Goal: Task Accomplishment & Management: Manage account settings

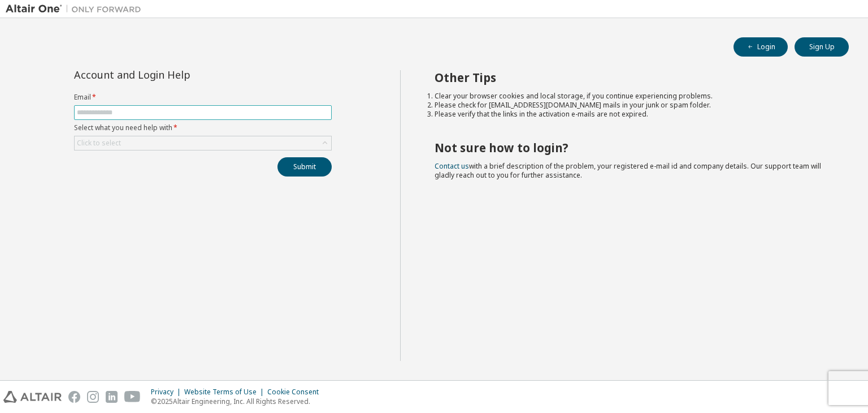
click at [127, 112] on input "text" at bounding box center [203, 112] width 252 height 9
type input "**********"
click at [116, 142] on div "Click to select" at bounding box center [99, 142] width 44 height 9
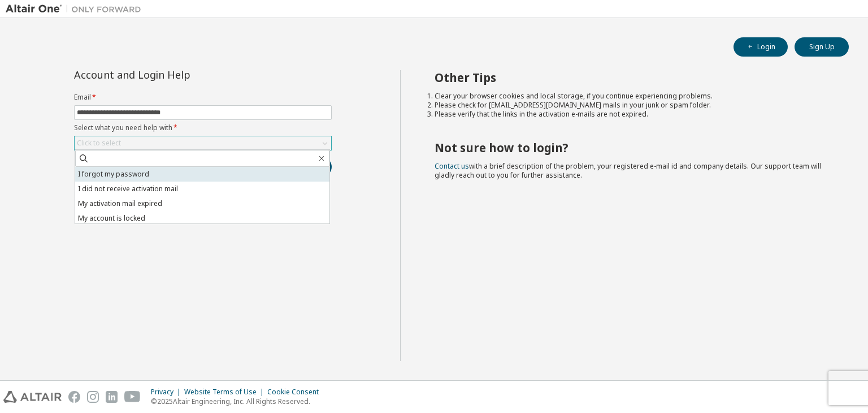
click at [124, 172] on li "I forgot my password" at bounding box center [202, 174] width 254 height 15
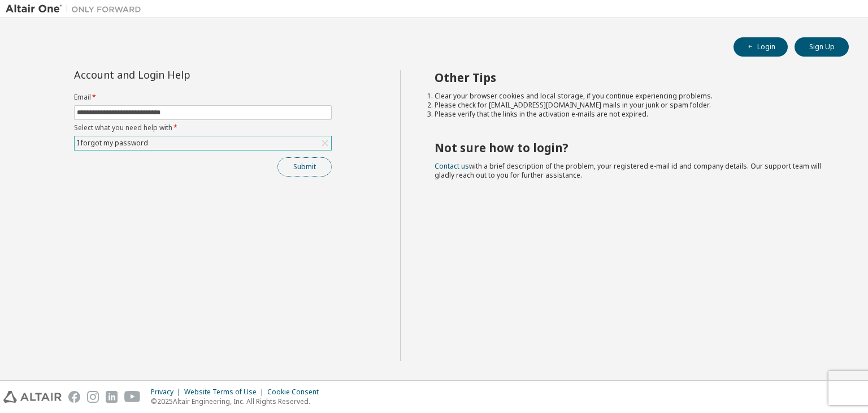
click at [308, 167] on button "Submit" at bounding box center [305, 166] width 54 height 19
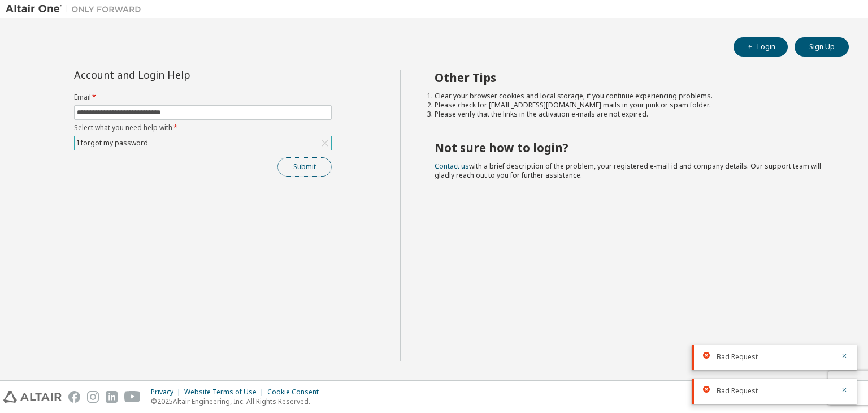
click at [296, 160] on button "Submit" at bounding box center [305, 166] width 54 height 19
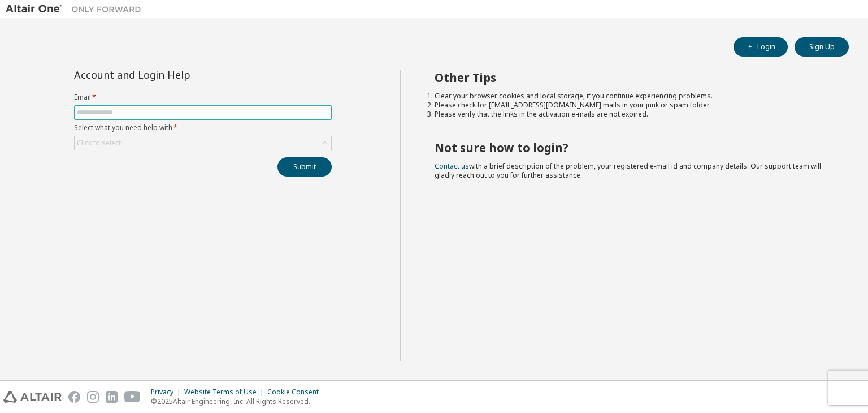
click at [121, 115] on input "text" at bounding box center [203, 112] width 252 height 9
type input "**********"
click at [119, 138] on div "Click to select" at bounding box center [99, 142] width 44 height 9
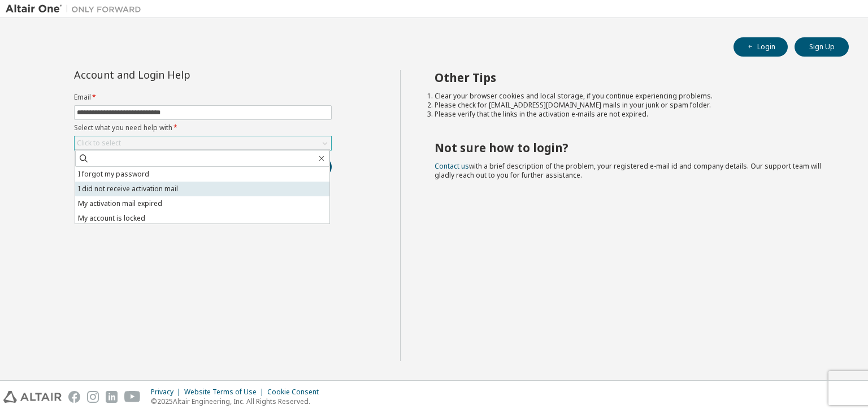
click at [150, 193] on li "I did not receive activation mail" at bounding box center [202, 188] width 254 height 15
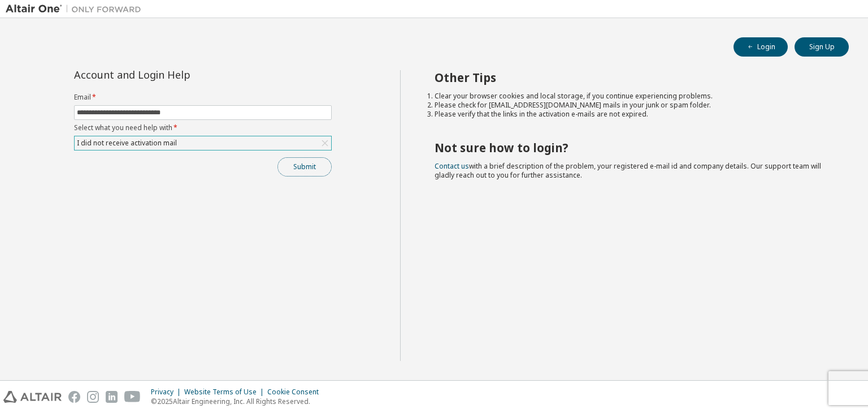
click at [295, 171] on button "Submit" at bounding box center [305, 166] width 54 height 19
click at [115, 144] on div "I did not receive activation mail" at bounding box center [126, 143] width 103 height 12
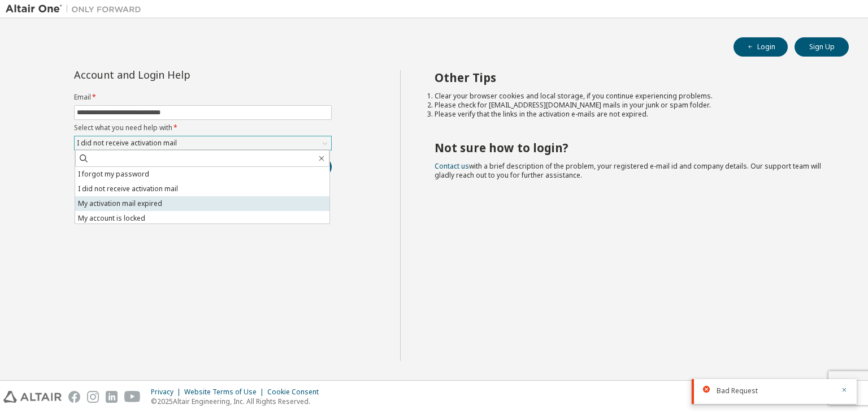
click at [153, 203] on li "My activation mail expired" at bounding box center [202, 203] width 254 height 15
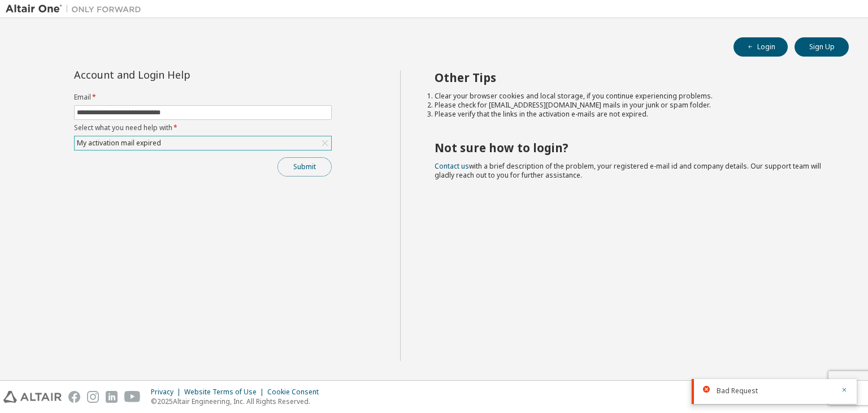
click at [315, 168] on button "Submit" at bounding box center [305, 166] width 54 height 19
